Goal: Task Accomplishment & Management: Complete application form

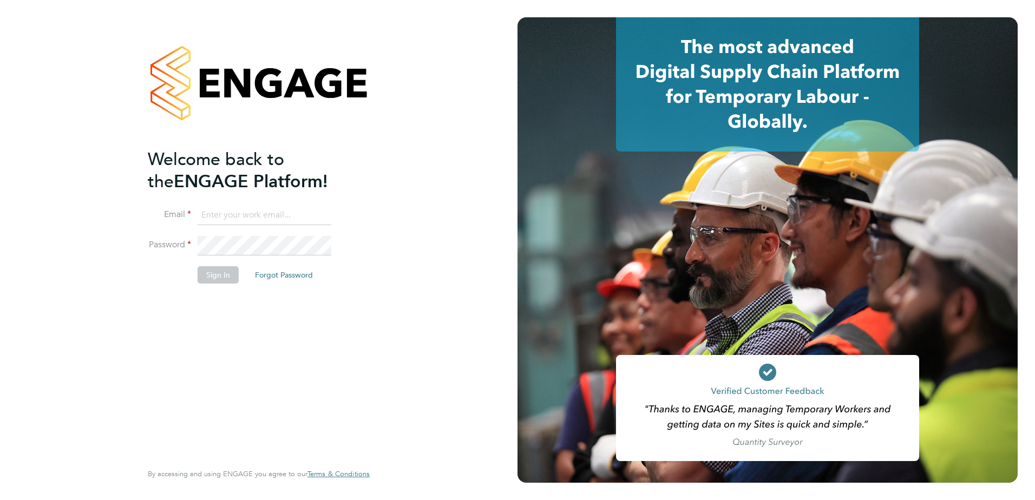
type input "tracey.tullett@brightonandhovealbion.com"
click at [226, 279] on button "Sign In" at bounding box center [218, 274] width 41 height 17
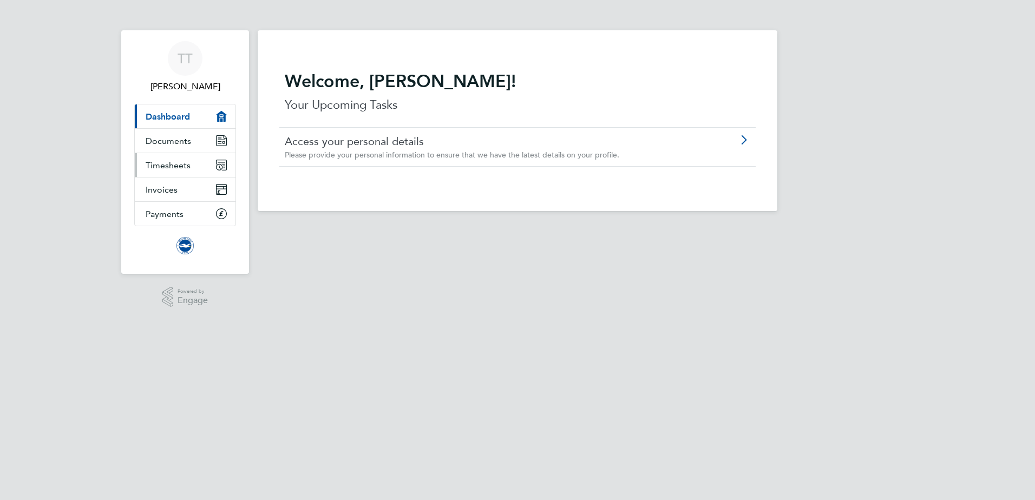
click at [185, 168] on span "Timesheets" at bounding box center [168, 165] width 45 height 10
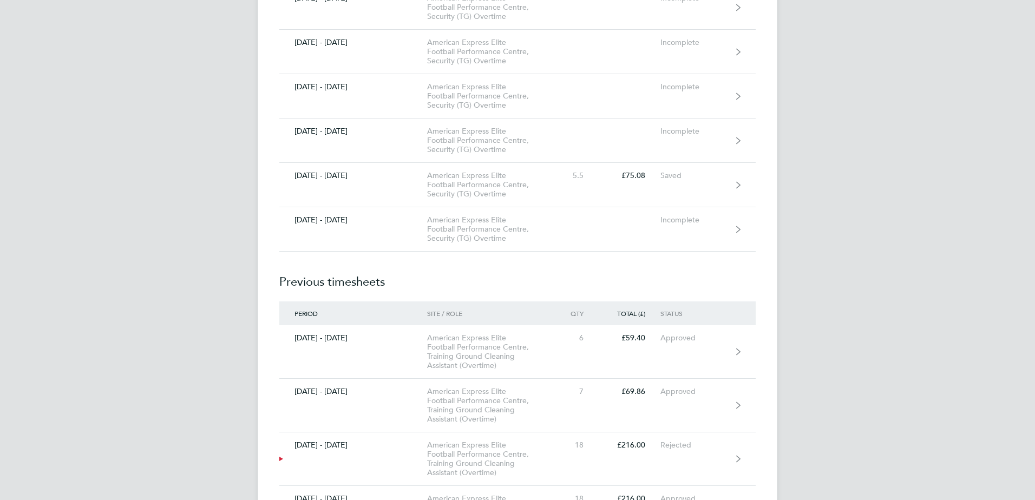
scroll to position [1191, 0]
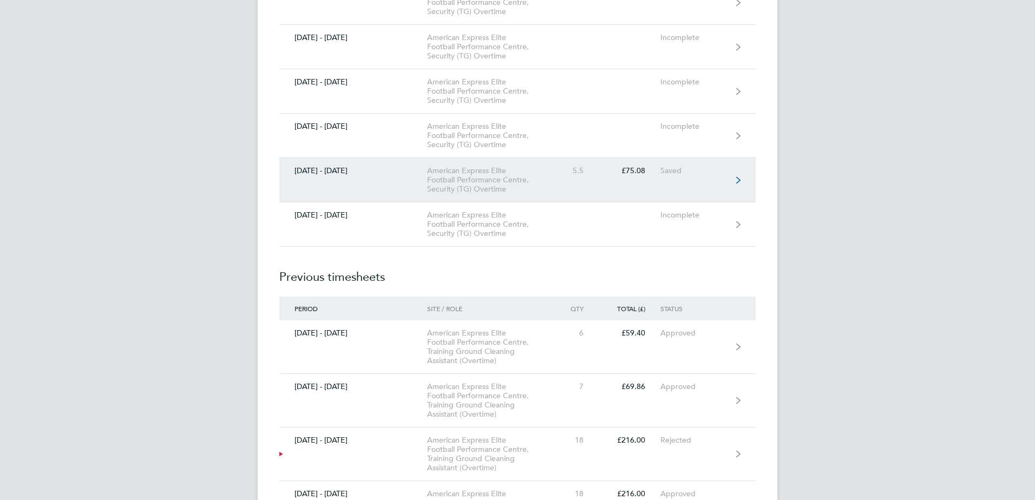
click at [733, 178] on link "[DATE] - [DATE] American Express Elite Football Performance Centre, Security (T…" at bounding box center [517, 180] width 476 height 44
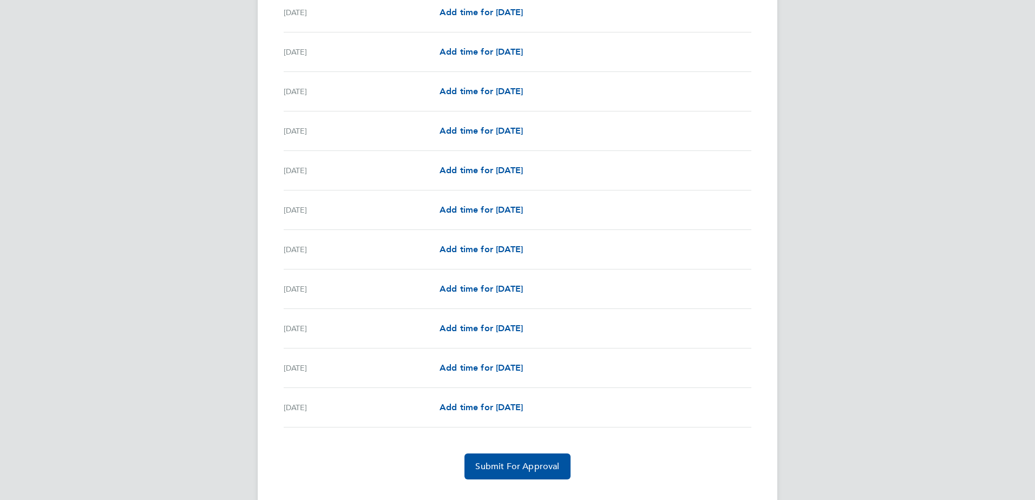
scroll to position [1134, 0]
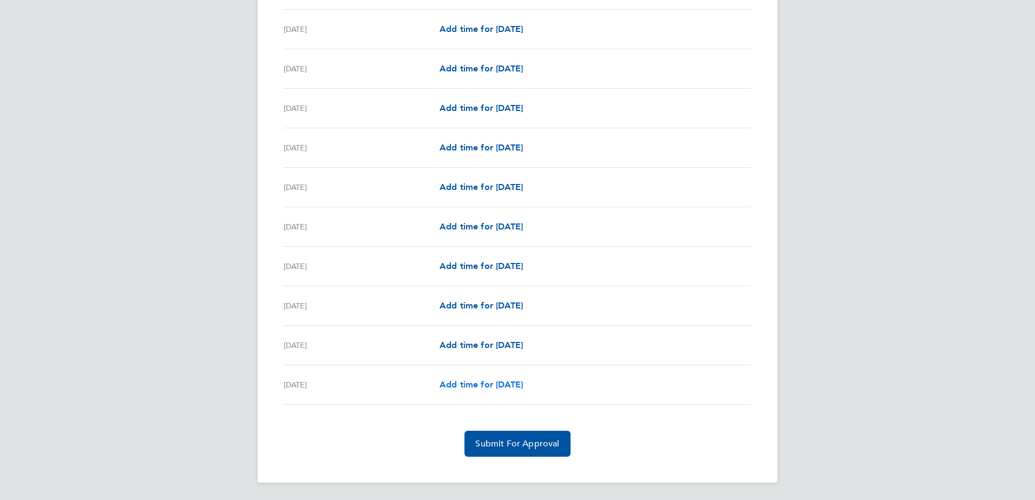
click at [497, 384] on span "Add time for [DATE]" at bounding box center [480, 384] width 83 height 10
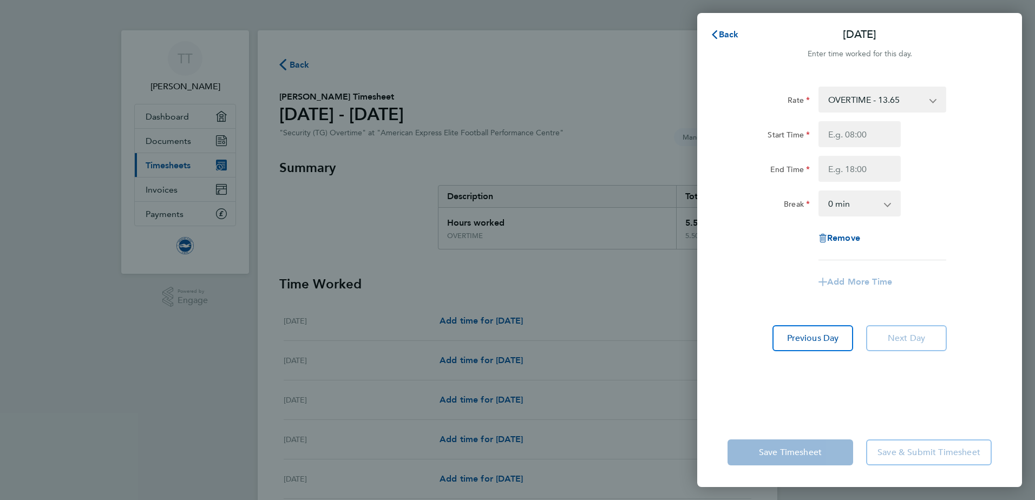
click at [934, 100] on app-icon-cross-button at bounding box center [938, 100] width 13 height 24
click at [873, 143] on input "Start Time" at bounding box center [859, 134] width 82 height 26
type input "07:00"
click at [859, 173] on input "End Time" at bounding box center [859, 169] width 82 height 26
type input "19:00"
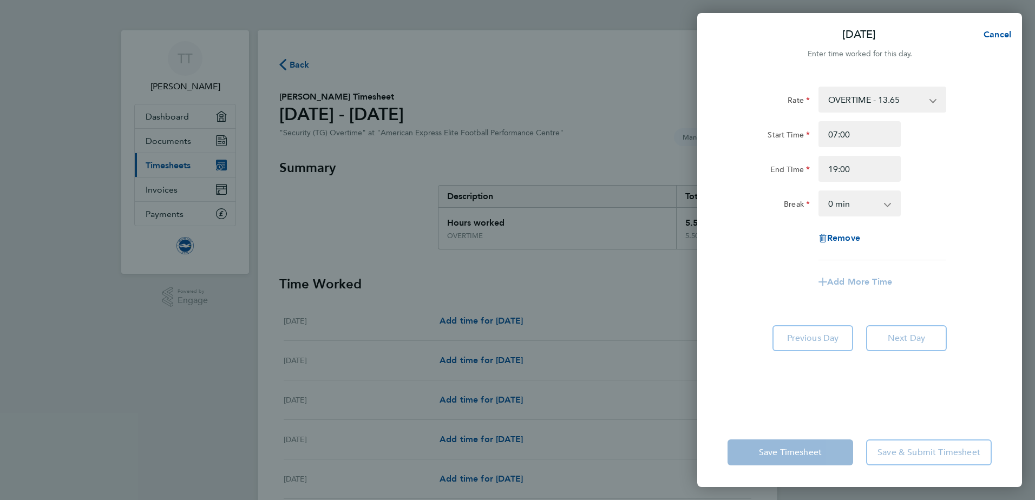
click at [886, 205] on select "0 min 15 min 30 min 45 min 60 min 75 min 90 min" at bounding box center [852, 204] width 67 height 24
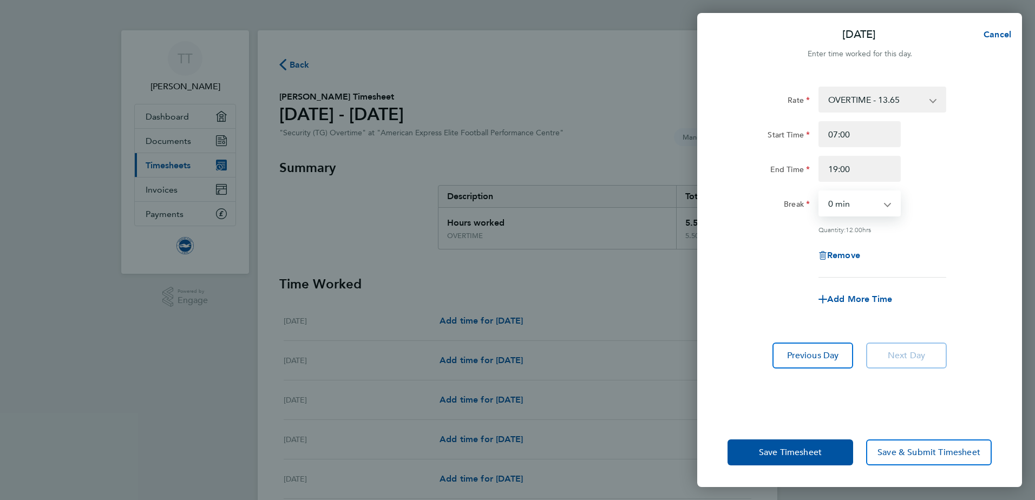
select select "60"
click at [819, 192] on select "0 min 15 min 30 min 45 min 60 min 75 min 90 min" at bounding box center [852, 204] width 67 height 24
click at [836, 456] on button "Save Timesheet" at bounding box center [790, 452] width 126 height 26
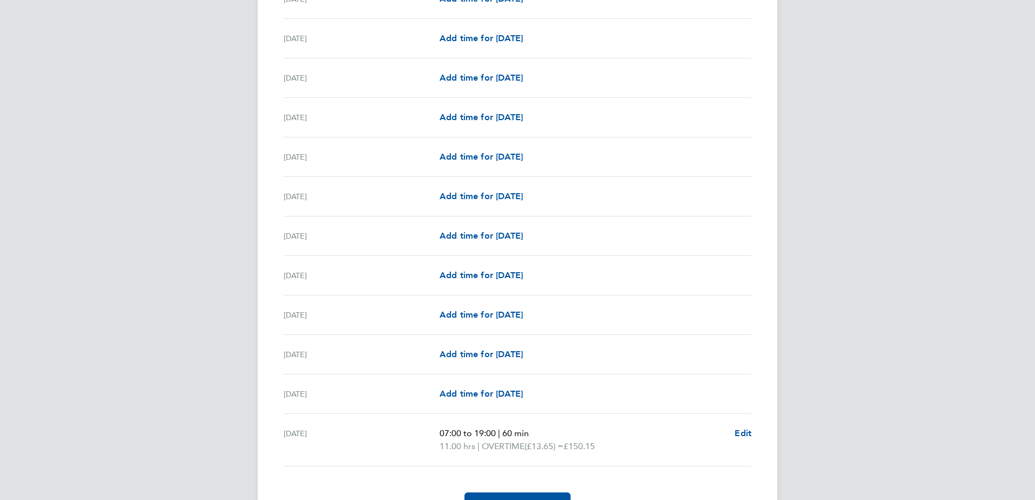
scroll to position [1147, 0]
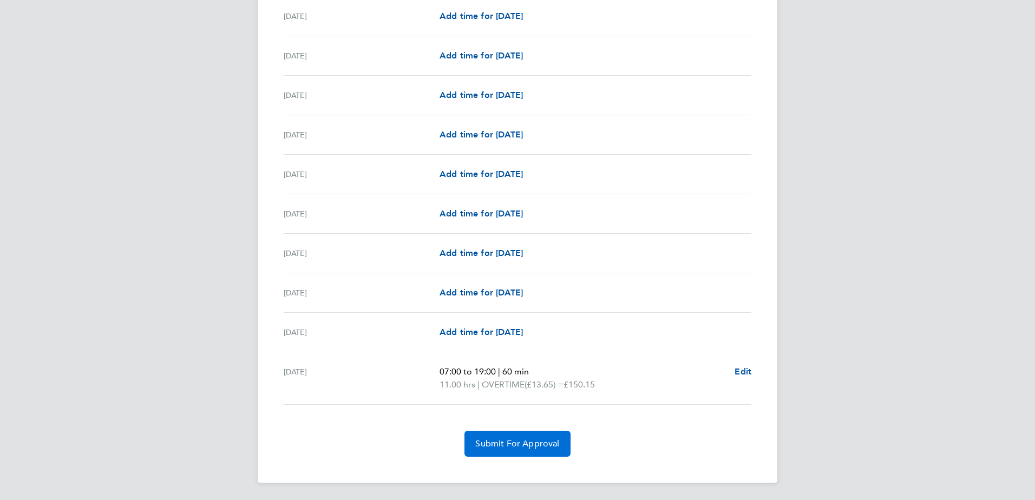
click at [532, 449] on button "Submit For Approval" at bounding box center [517, 444] width 106 height 26
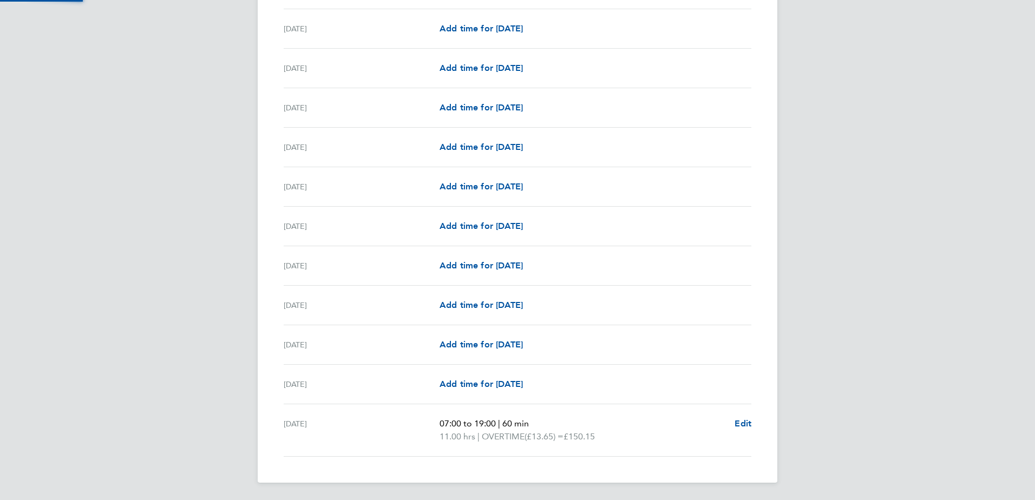
scroll to position [1095, 0]
